Goal: Transaction & Acquisition: Purchase product/service

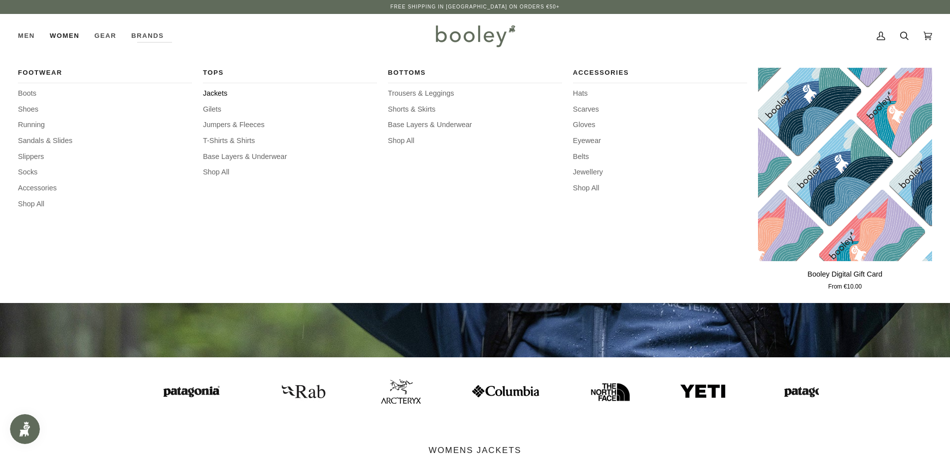
click at [210, 93] on span "Jackets" at bounding box center [290, 93] width 174 height 11
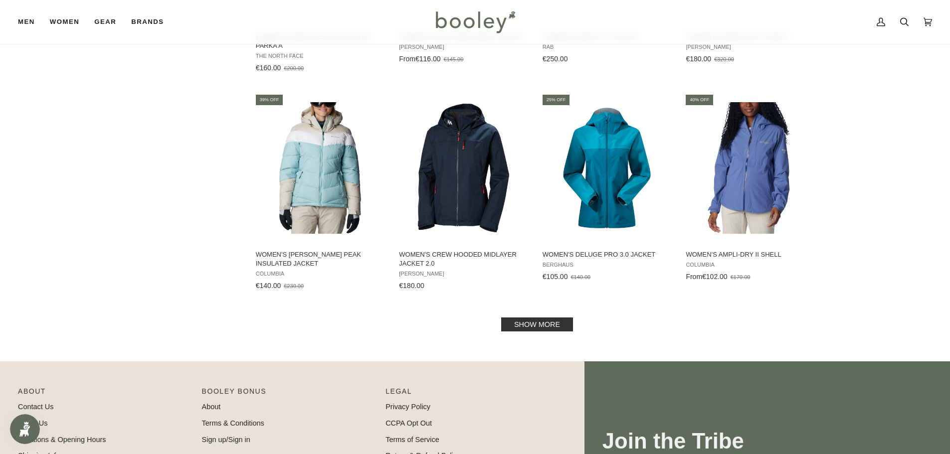
scroll to position [947, 0]
click at [540, 322] on link "Show more" at bounding box center [537, 324] width 72 height 14
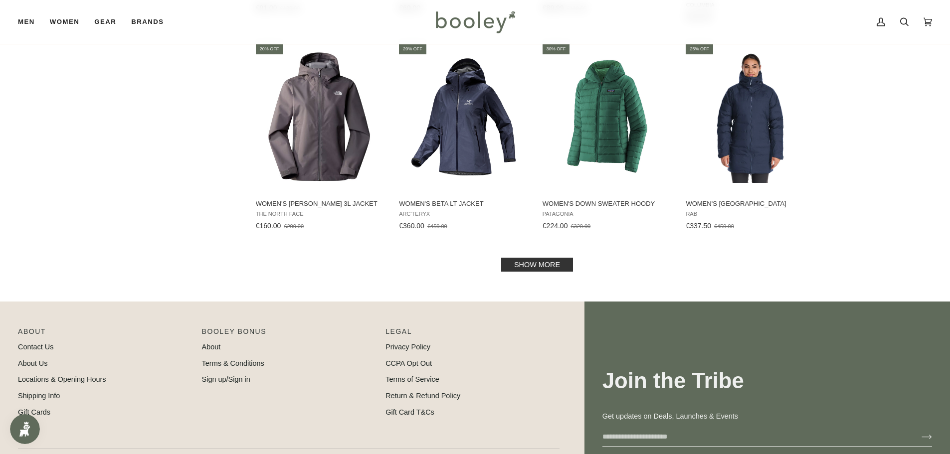
scroll to position [2144, 0]
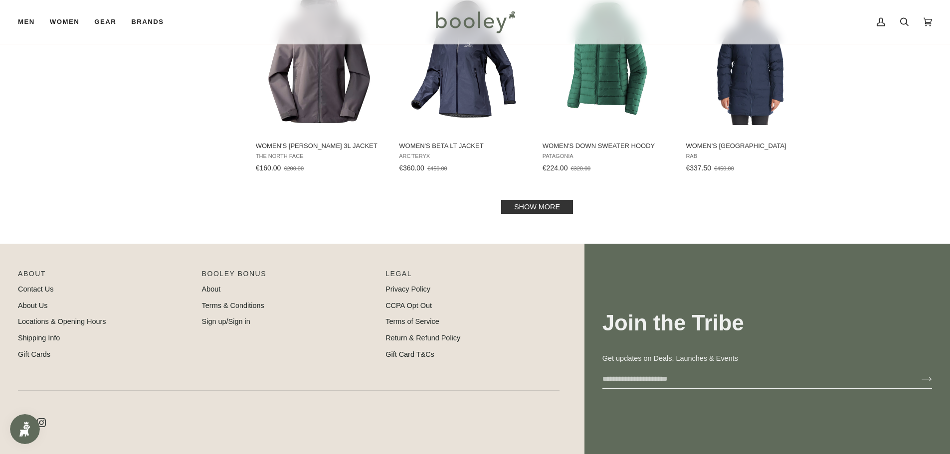
click at [535, 201] on link "Show more" at bounding box center [537, 207] width 72 height 14
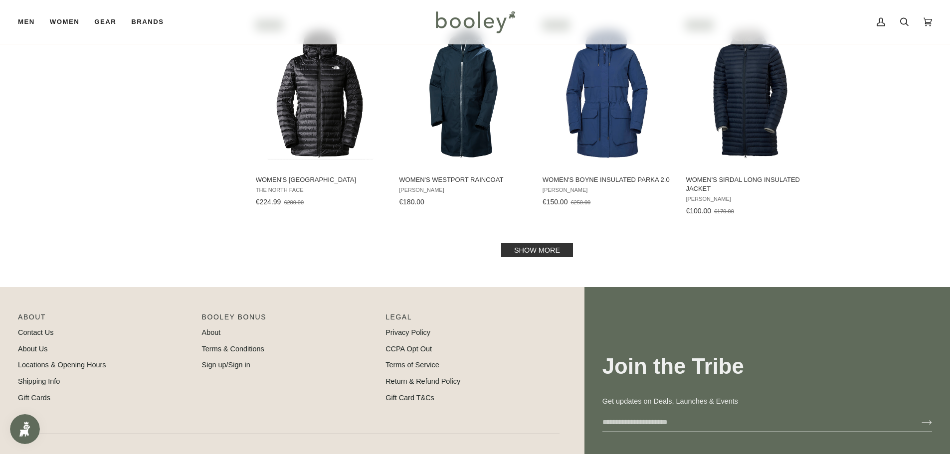
scroll to position [3241, 0]
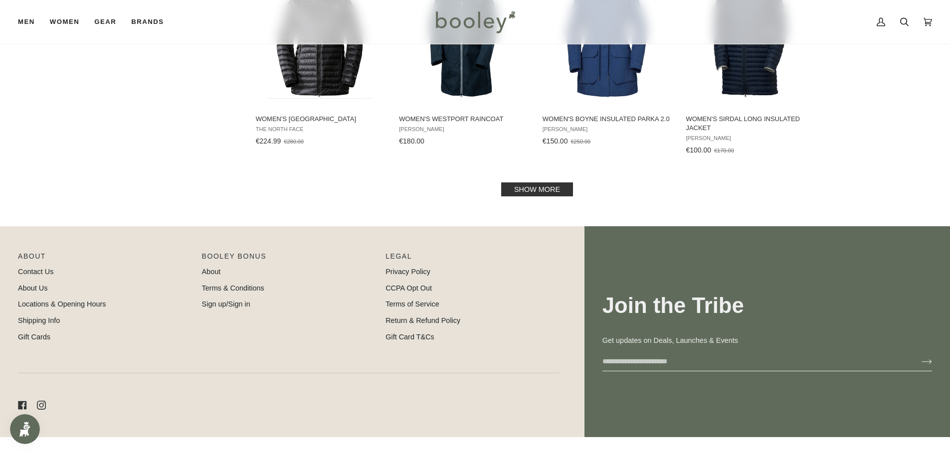
click at [517, 186] on link "Show more" at bounding box center [537, 190] width 72 height 14
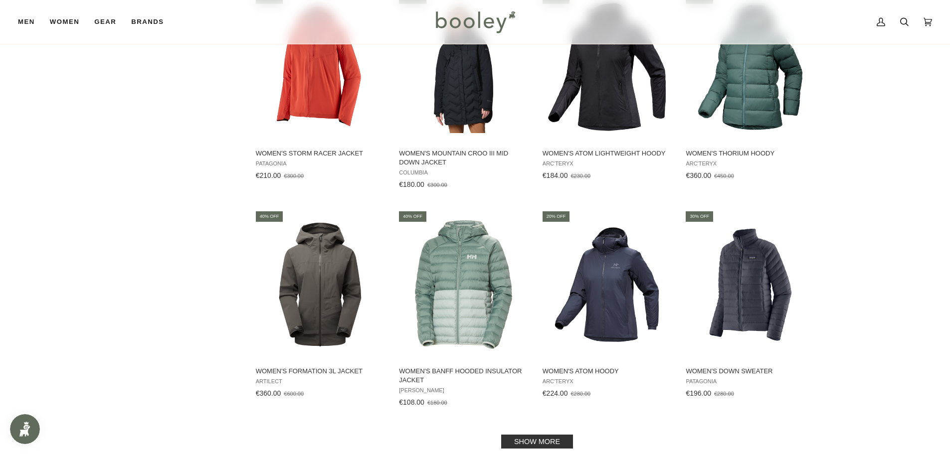
scroll to position [4089, 0]
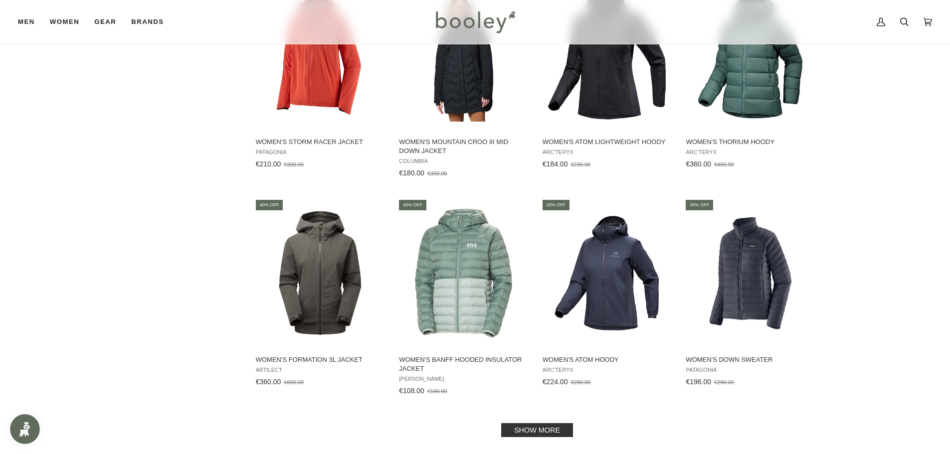
click at [562, 425] on link "Show more" at bounding box center [537, 430] width 72 height 14
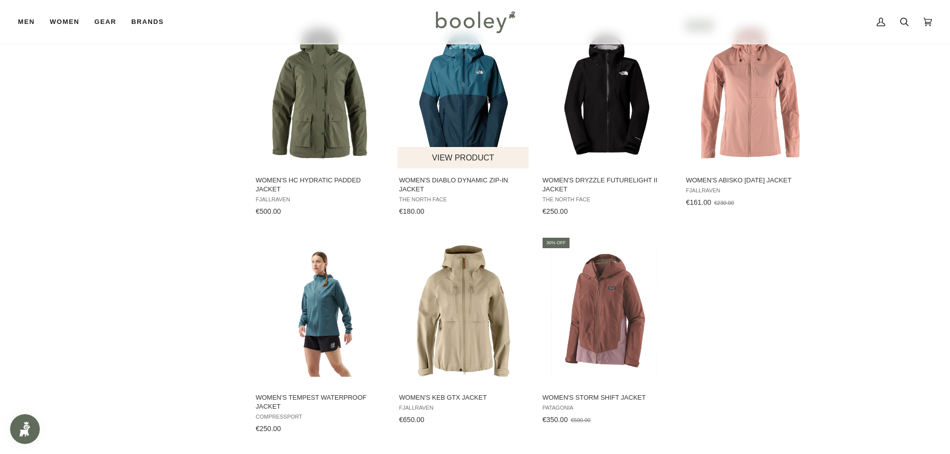
scroll to position [4937, 0]
